Goal: Download file/media

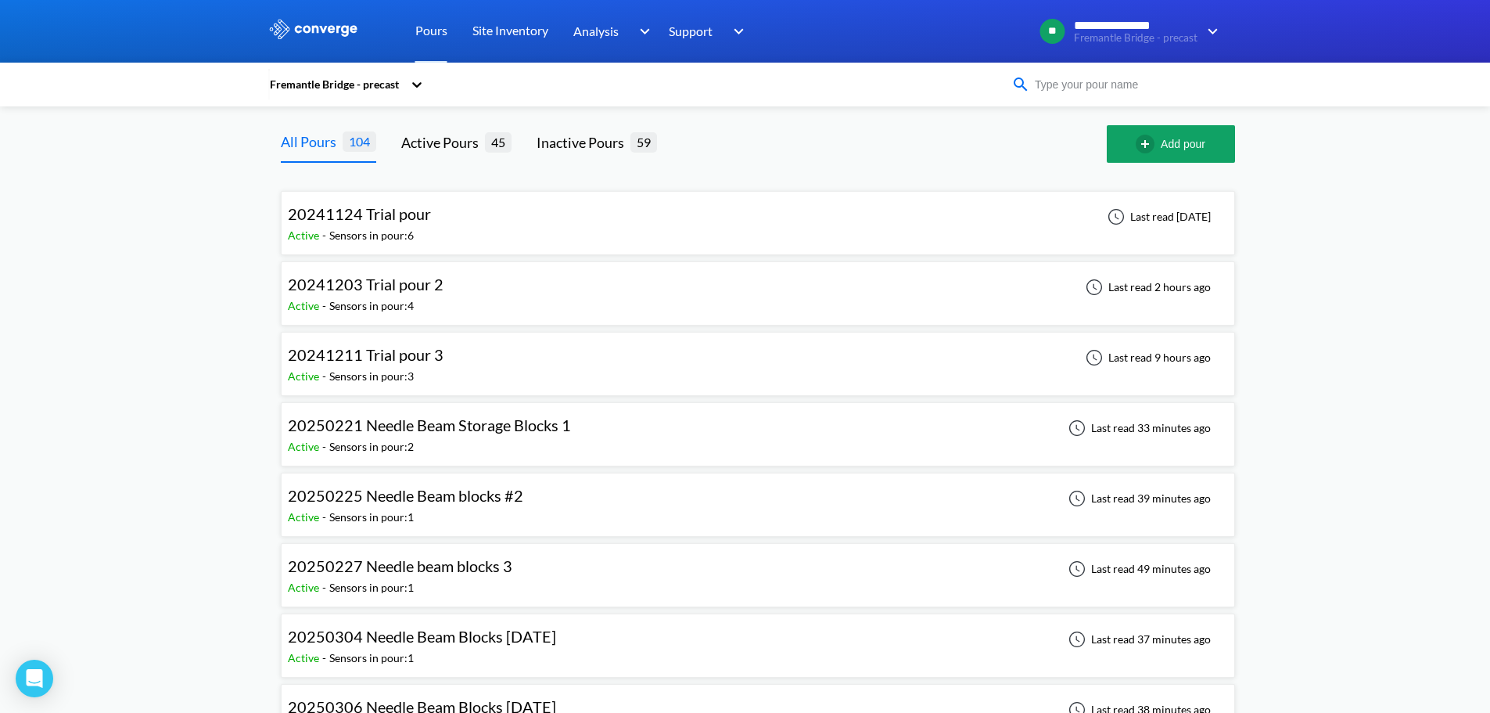
click at [1155, 83] on input at bounding box center [1124, 84] width 189 height 17
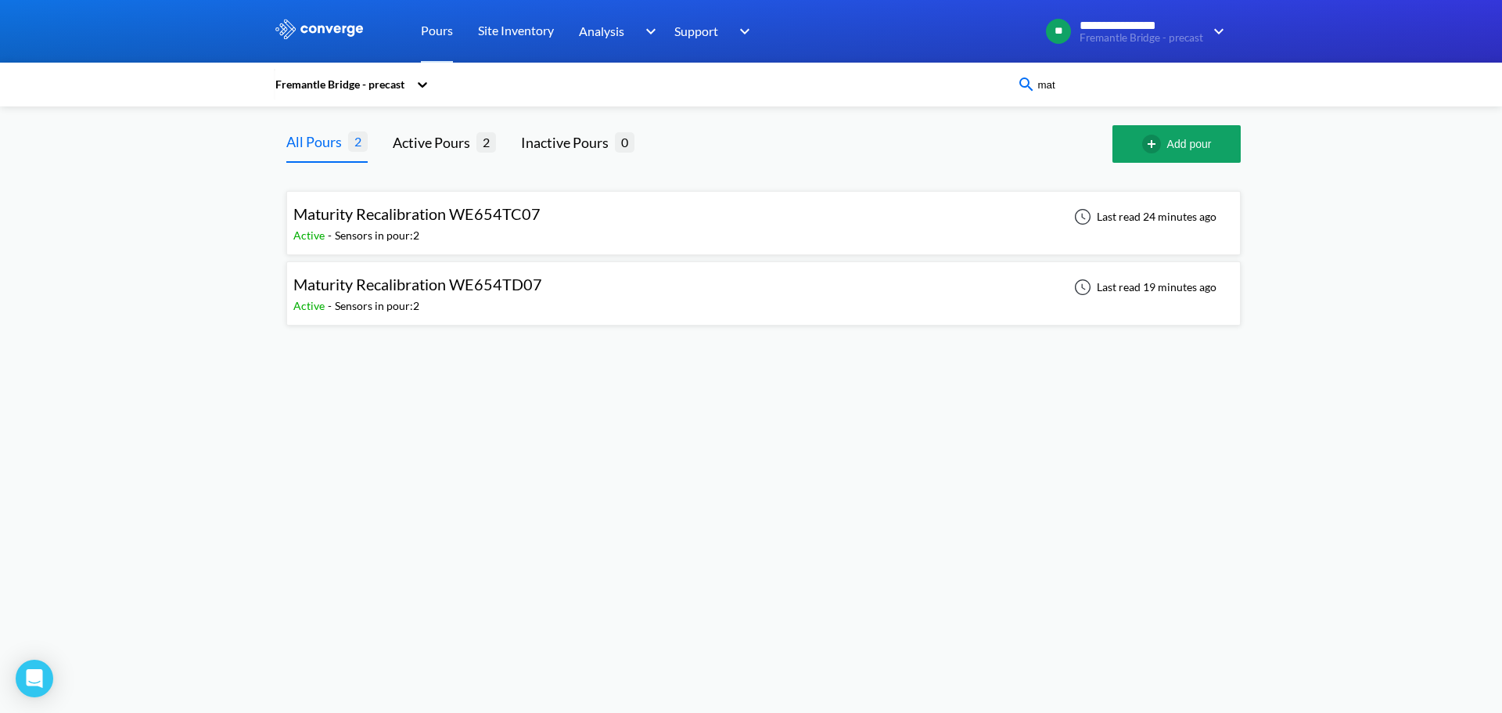
type input "mat"
click at [533, 292] on span "Maturity Recalibration WE654TD07" at bounding box center [417, 284] width 249 height 19
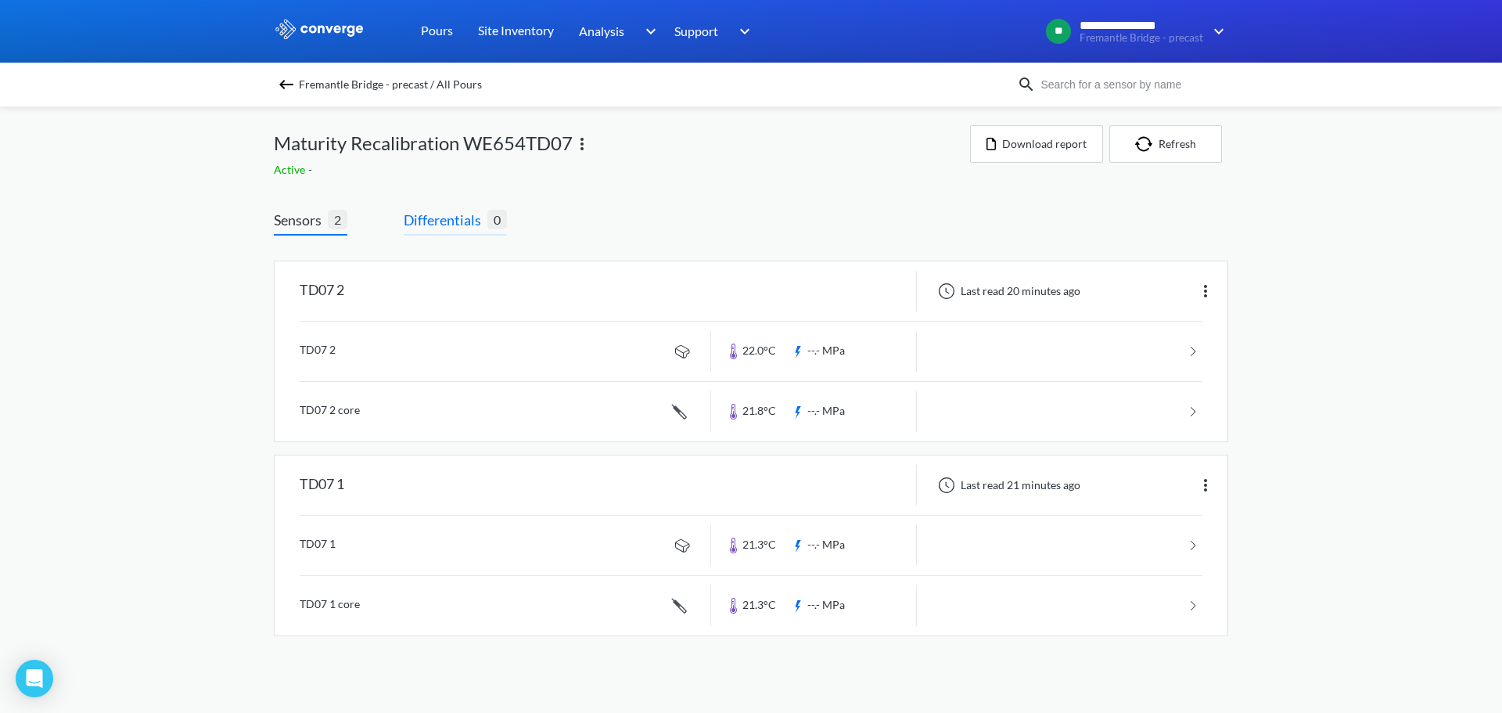
click at [458, 212] on span "Differentials" at bounding box center [446, 220] width 84 height 22
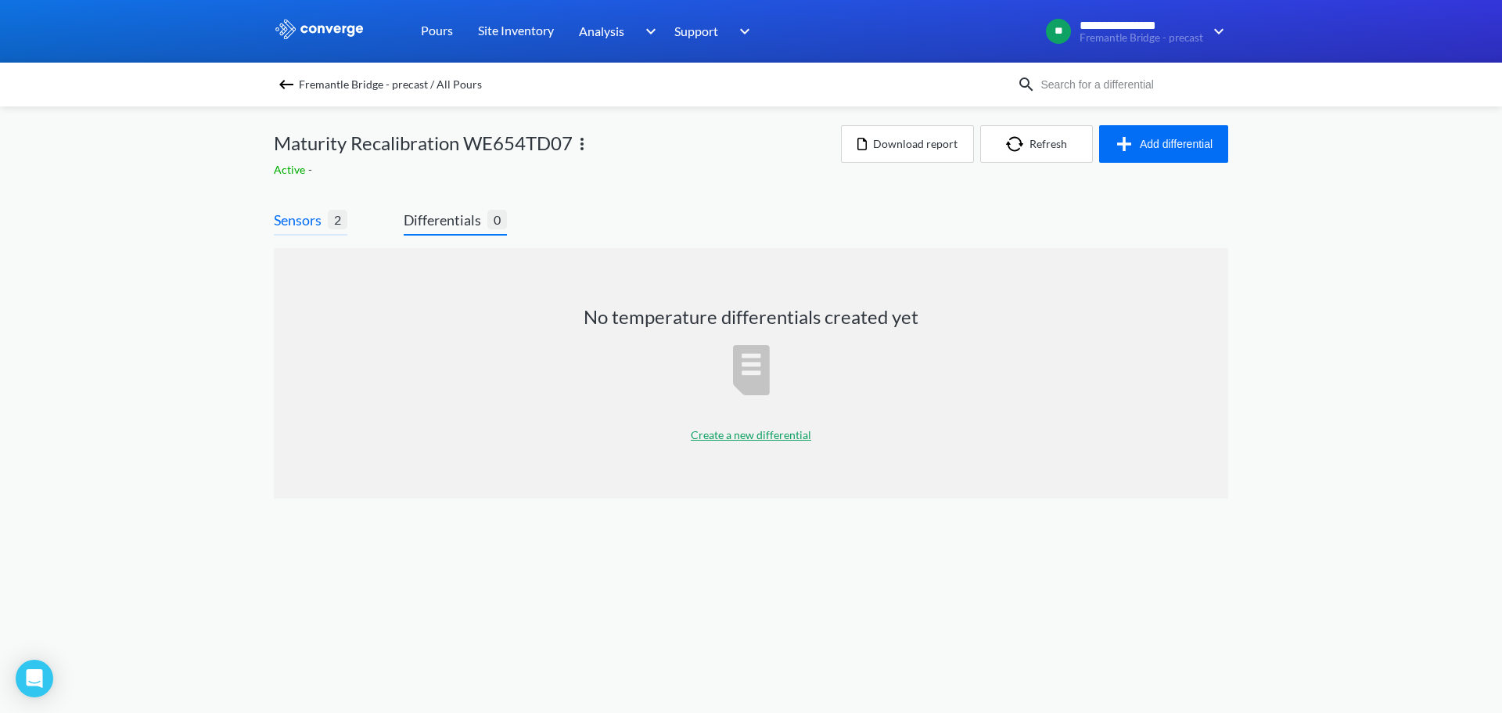
click at [306, 223] on span "Sensors" at bounding box center [301, 220] width 54 height 22
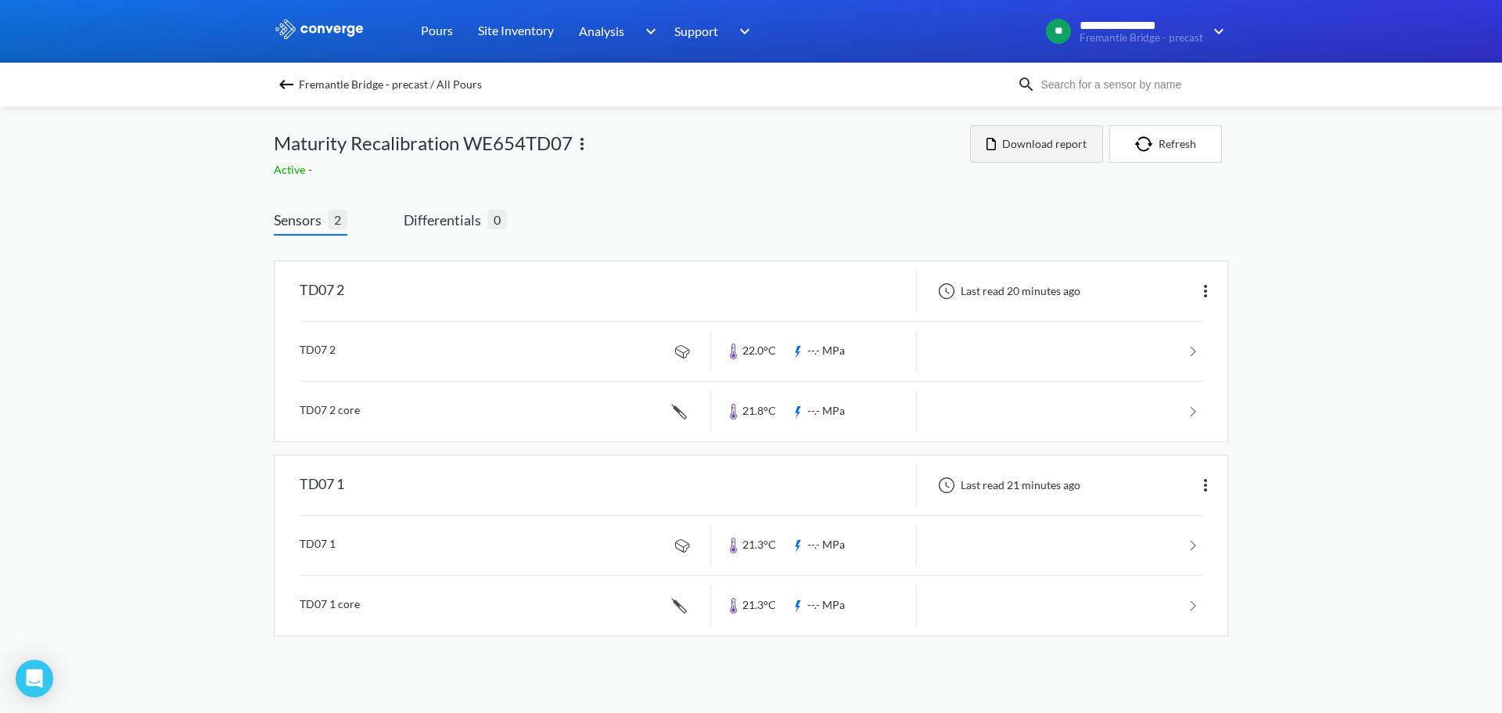
click at [1044, 138] on button "Download report" at bounding box center [1036, 144] width 133 height 38
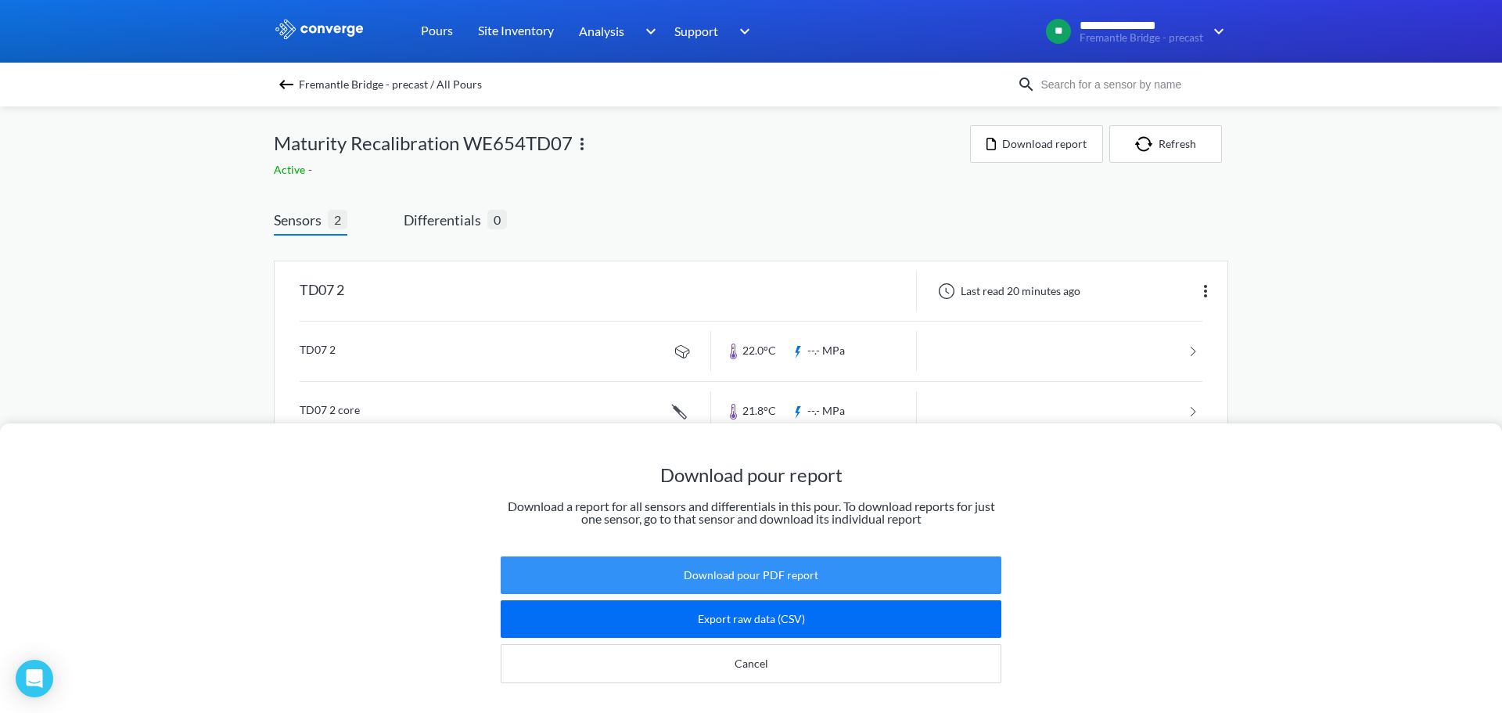
click at [827, 557] on button "Download pour PDF report" at bounding box center [751, 575] width 501 height 38
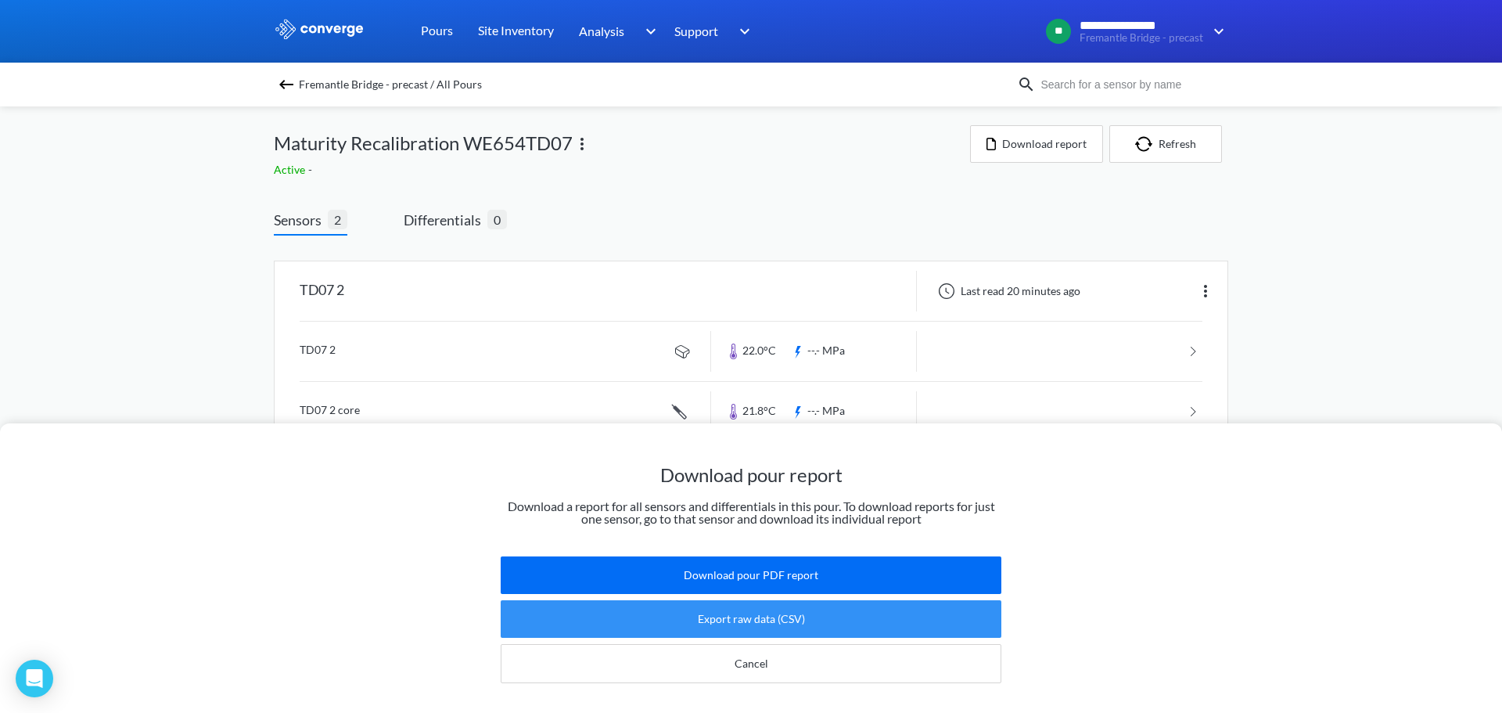
click at [832, 611] on button "Export raw data (CSV)" at bounding box center [751, 619] width 501 height 38
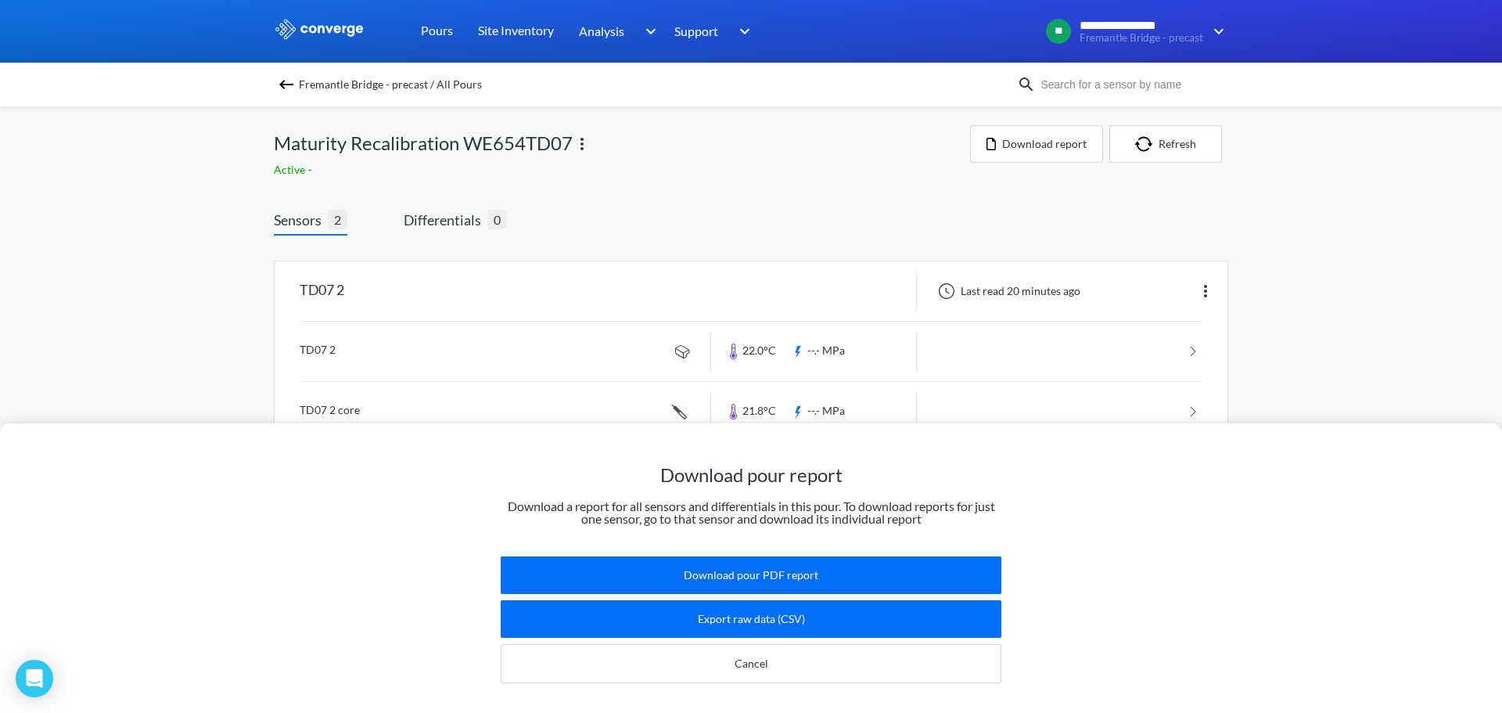
click at [1324, 349] on div "Download pour report Download a report for all sensors and differentials in thi…" at bounding box center [751, 356] width 1502 height 713
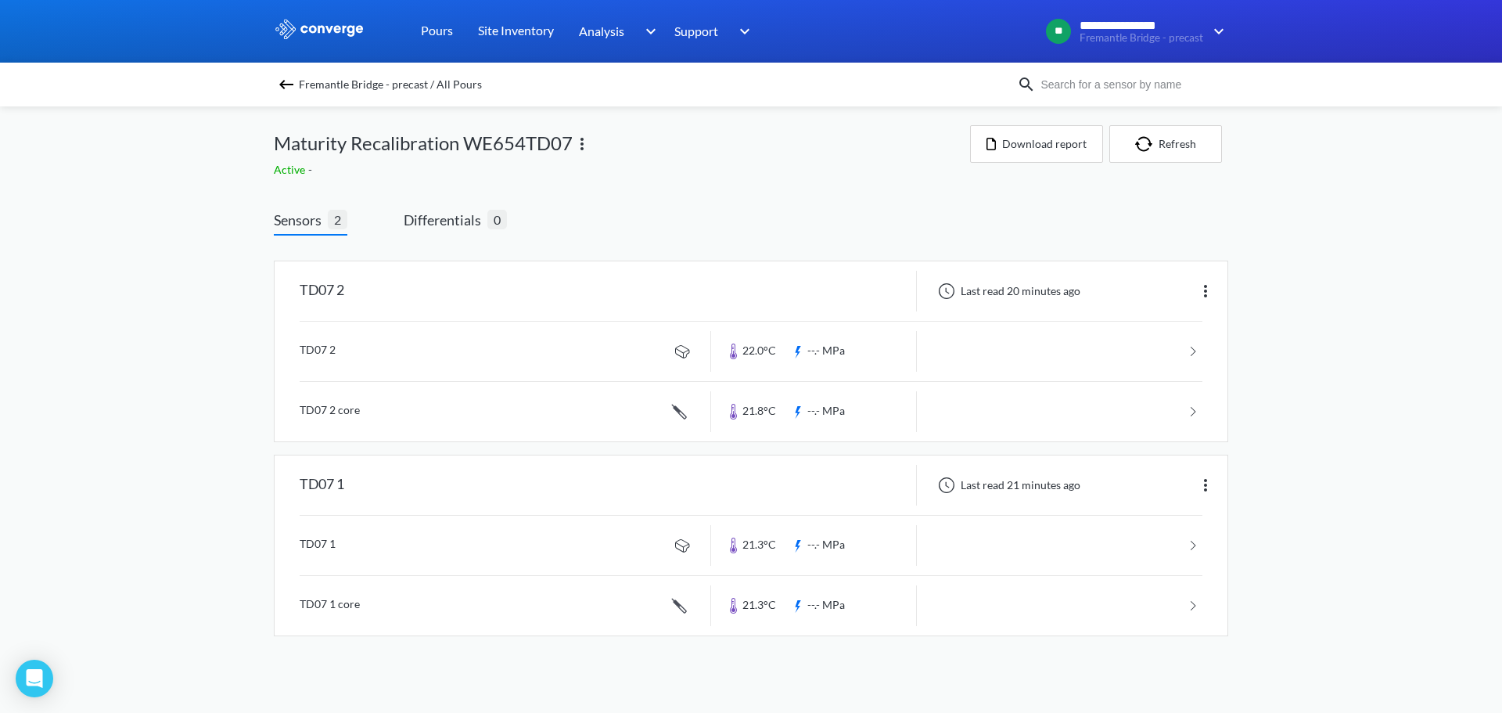
click at [276, 88] on div "Fremantle Bridge - precast / All Pours" at bounding box center [645, 85] width 743 height 22
